Goal: Information Seeking & Learning: Compare options

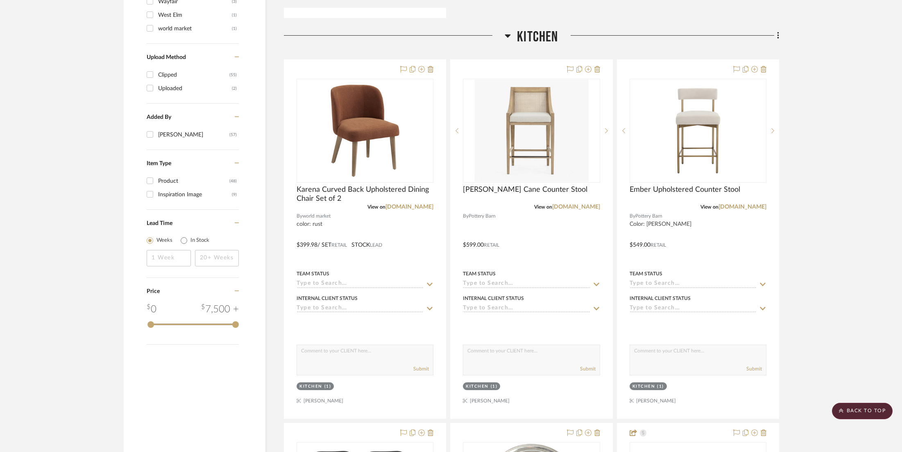
scroll to position [1087, 0]
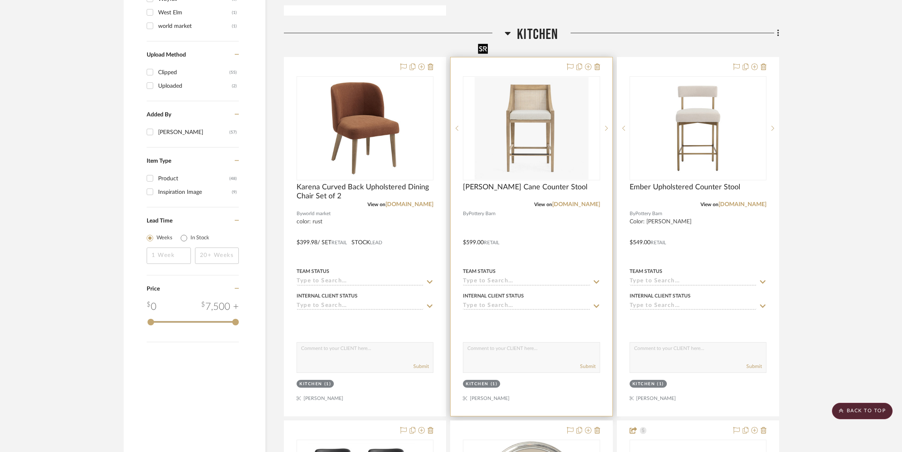
click at [529, 85] on img "0" at bounding box center [532, 128] width 114 height 102
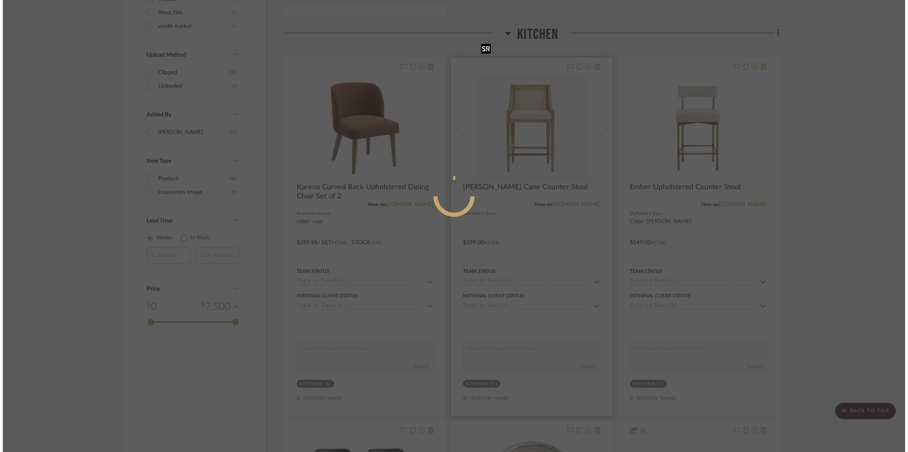
scroll to position [0, 0]
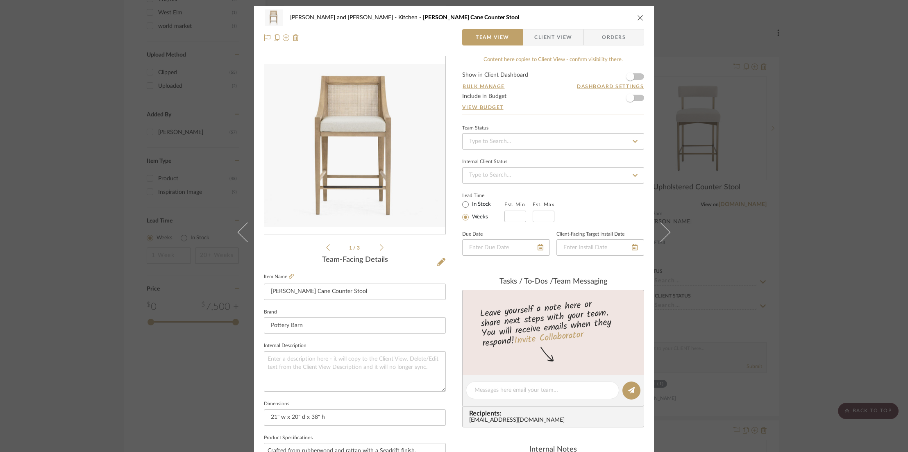
click at [637, 17] on icon "close" at bounding box center [640, 17] width 7 height 7
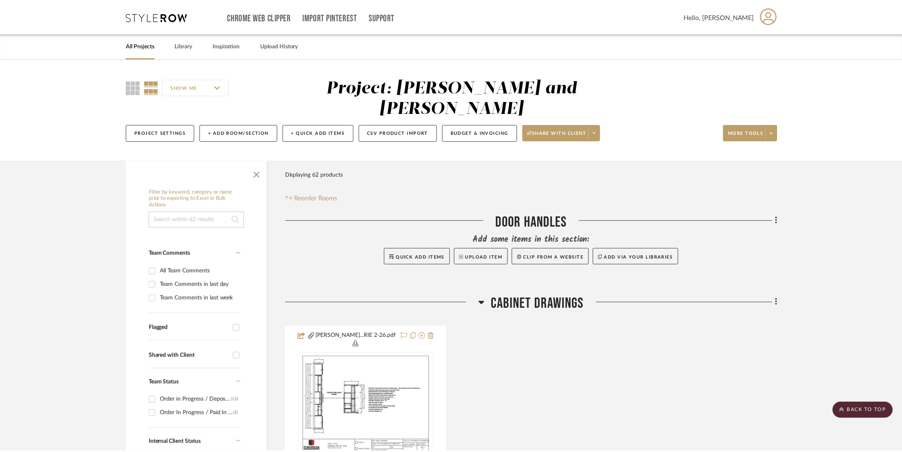
scroll to position [1087, 0]
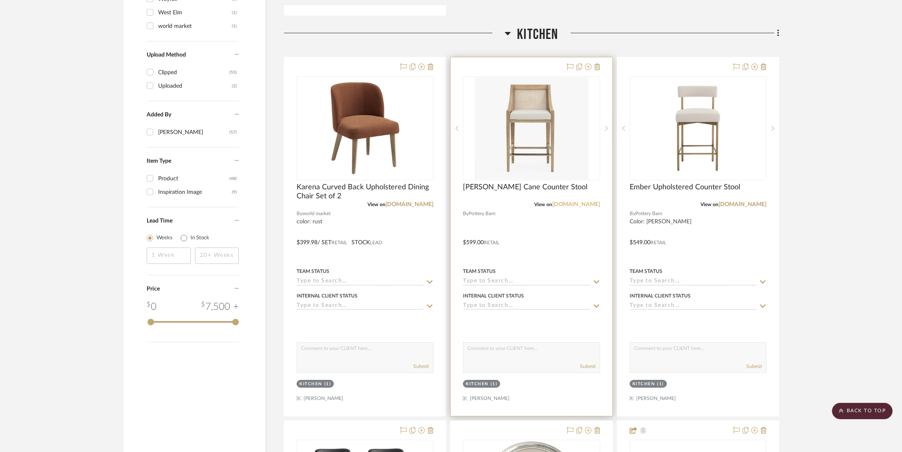
click at [569, 202] on link "[DOMAIN_NAME]" at bounding box center [576, 205] width 48 height 6
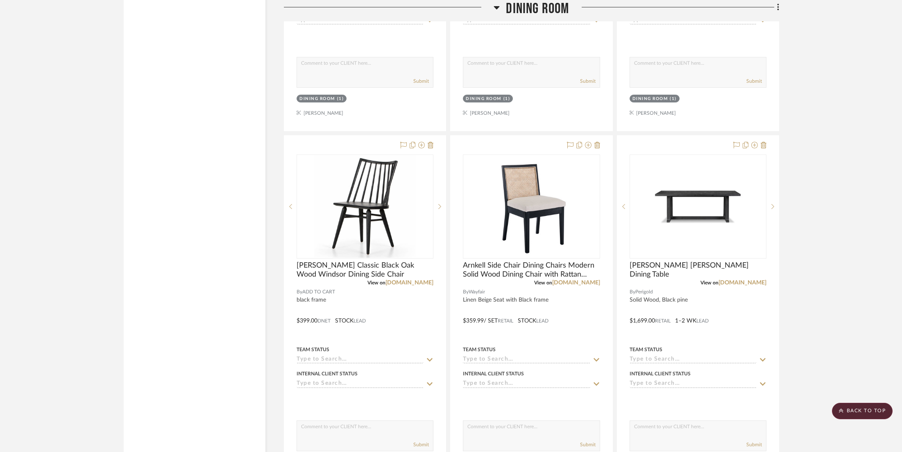
scroll to position [7543, 0]
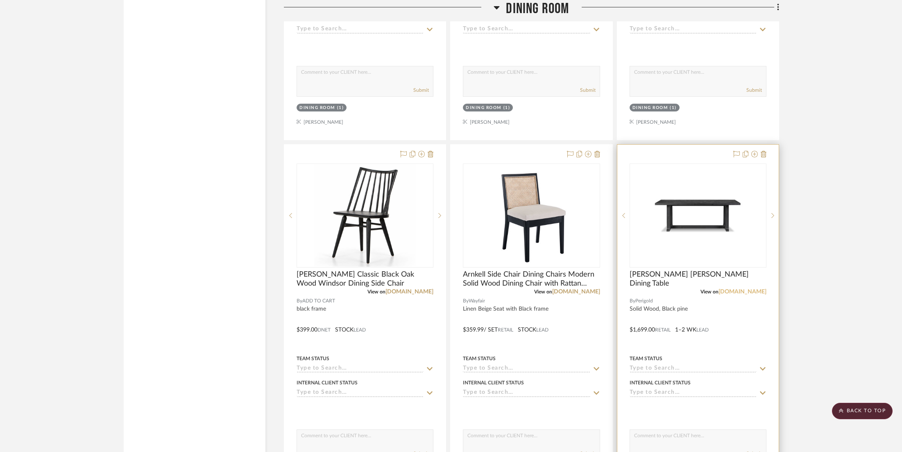
click at [740, 289] on link "[DOMAIN_NAME]" at bounding box center [742, 292] width 48 height 6
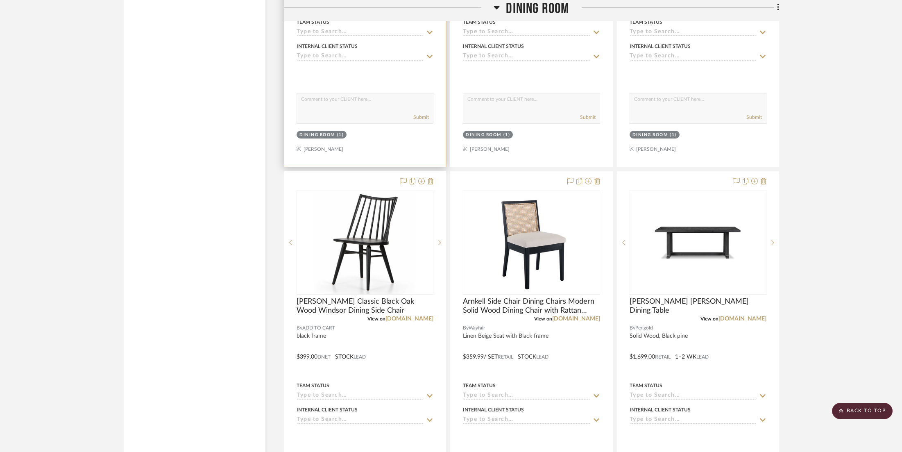
scroll to position [7517, 0]
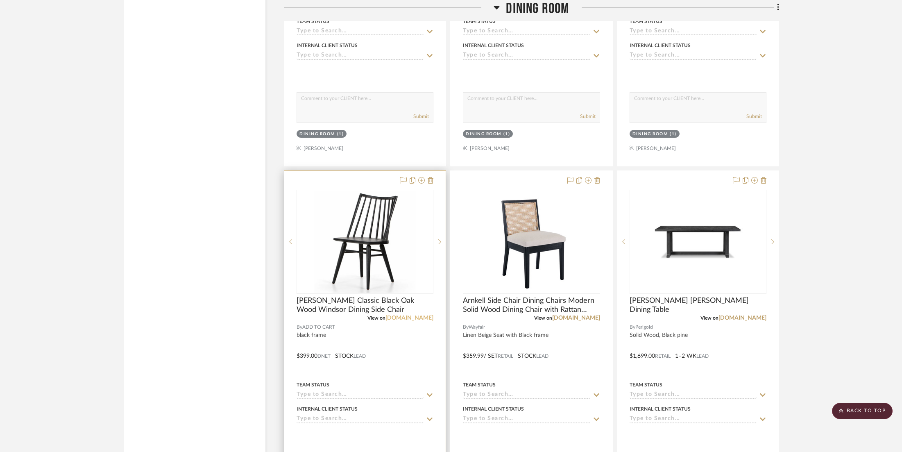
click at [405, 315] on link "[DOMAIN_NAME]" at bounding box center [409, 318] width 48 height 6
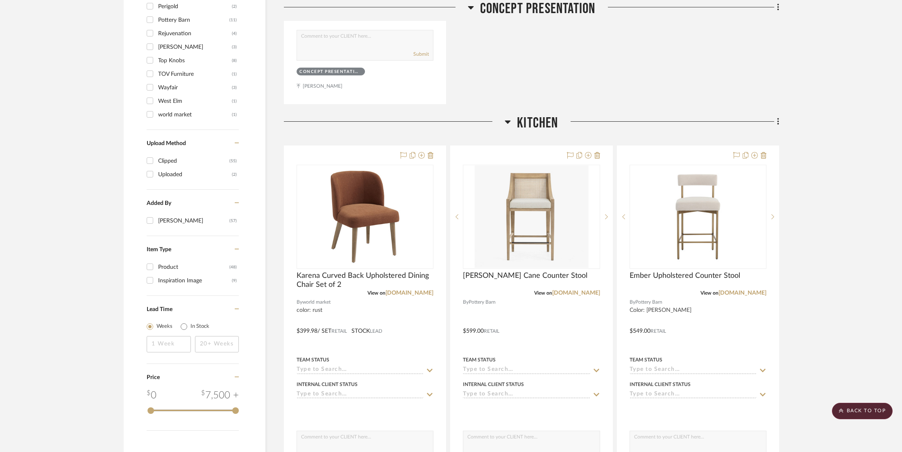
scroll to position [1002, 0]
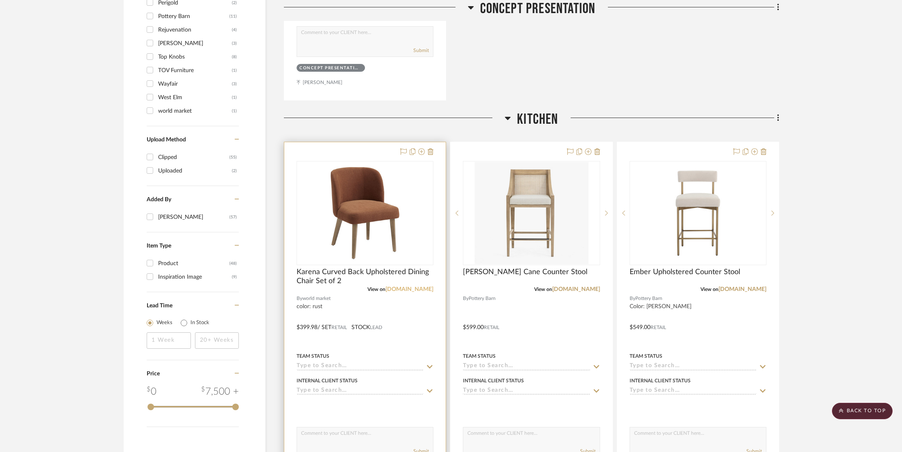
click at [413, 286] on link "[DOMAIN_NAME]" at bounding box center [409, 289] width 48 height 6
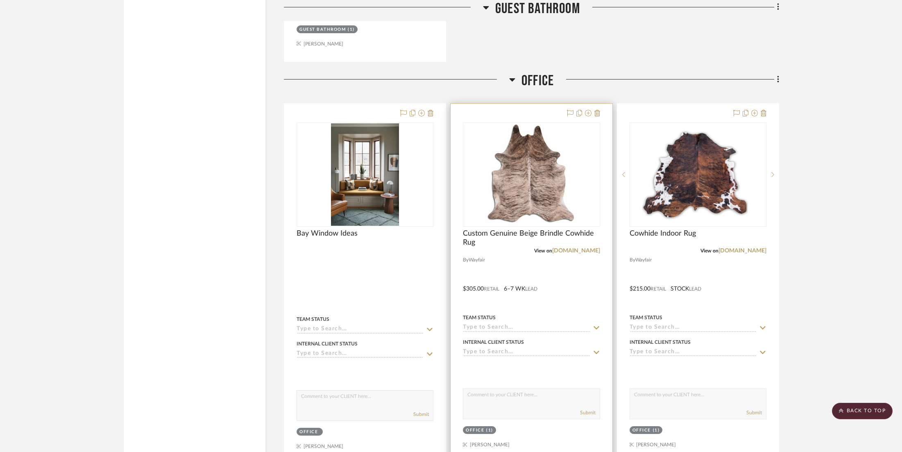
scroll to position [4124, 0]
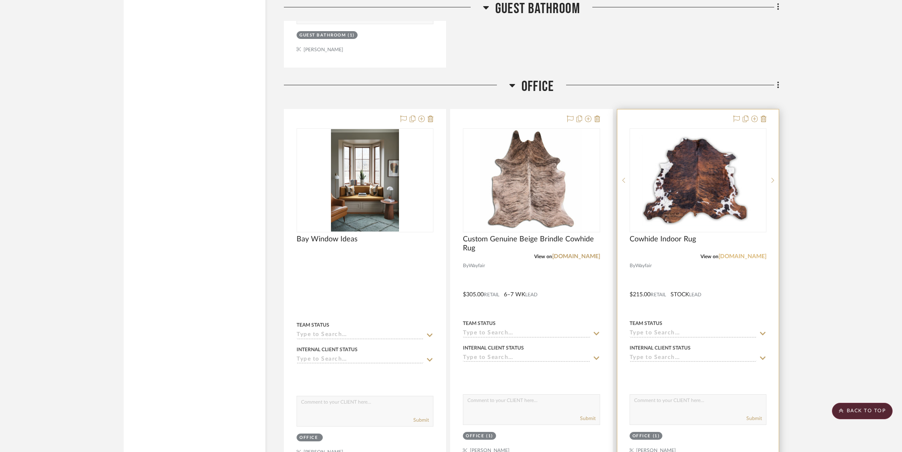
click at [744, 254] on link "[DOMAIN_NAME]" at bounding box center [742, 257] width 48 height 6
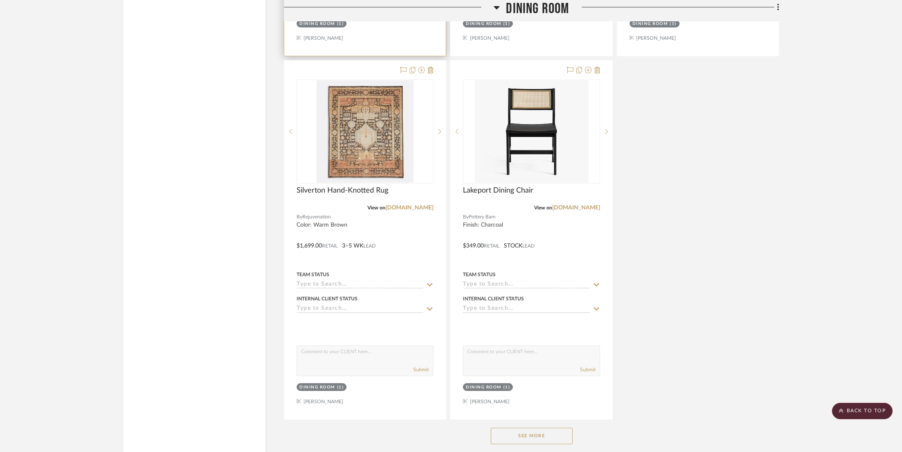
scroll to position [8035, 0]
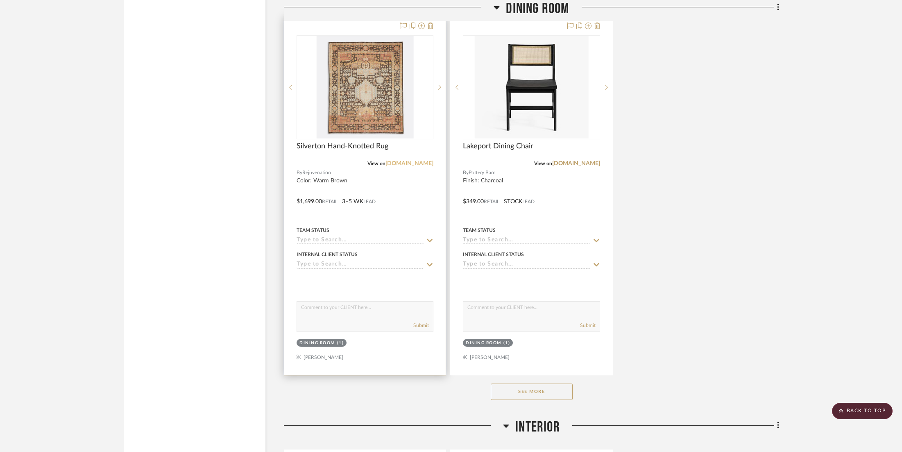
click at [402, 161] on link "[DOMAIN_NAME]" at bounding box center [409, 164] width 48 height 6
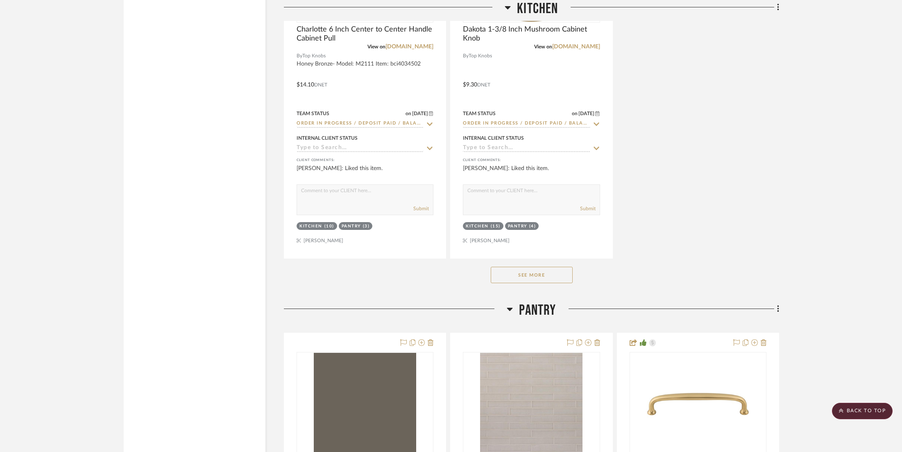
scroll to position [1984, 0]
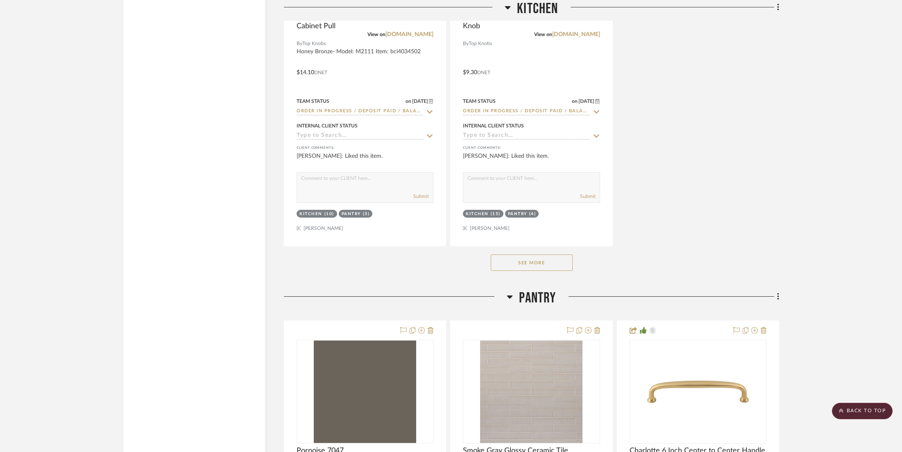
click at [515, 254] on button "See More" at bounding box center [532, 262] width 82 height 16
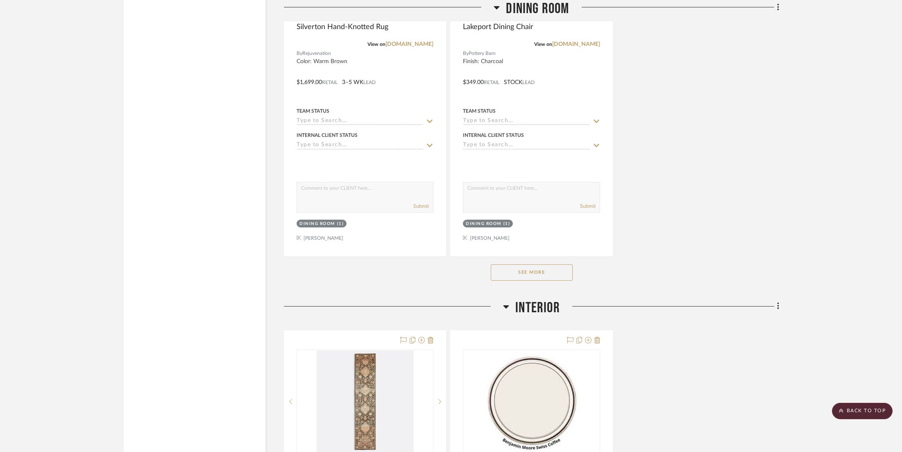
scroll to position [8156, 0]
click at [538, 262] on button "See More" at bounding box center [532, 270] width 82 height 16
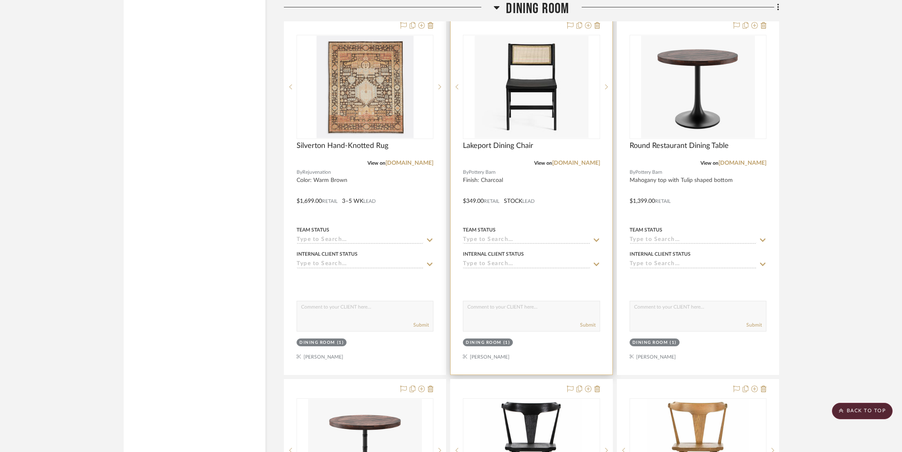
scroll to position [8037, 0]
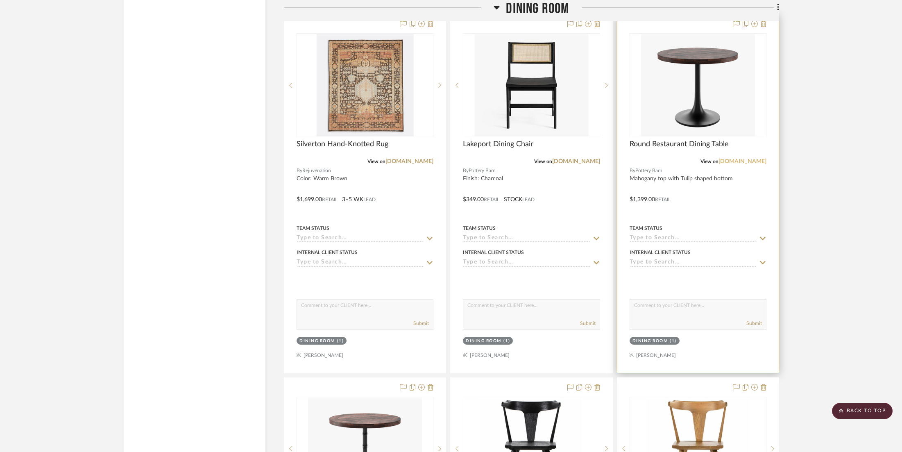
click at [735, 159] on link "[DOMAIN_NAME]" at bounding box center [742, 162] width 48 height 6
